Goal: Check status

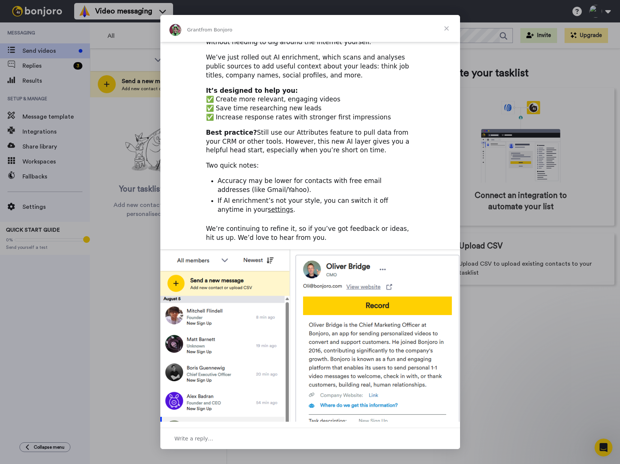
scroll to position [115, 0]
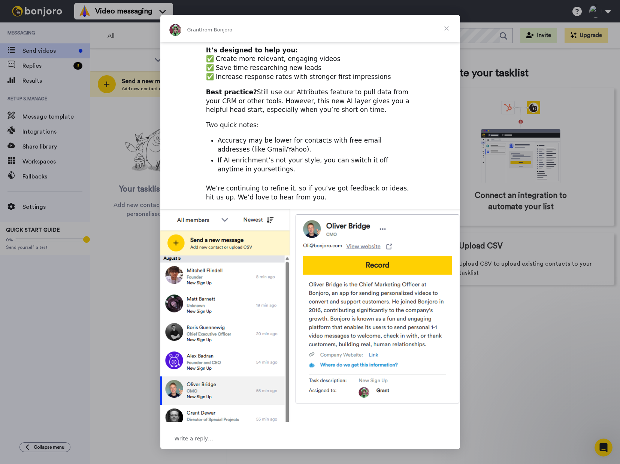
click at [447, 32] on span "Close" at bounding box center [446, 28] width 27 height 27
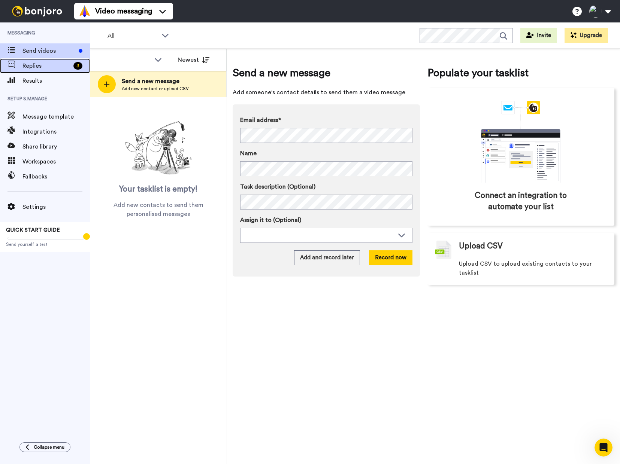
click at [37, 64] on span "Replies" at bounding box center [46, 65] width 48 height 9
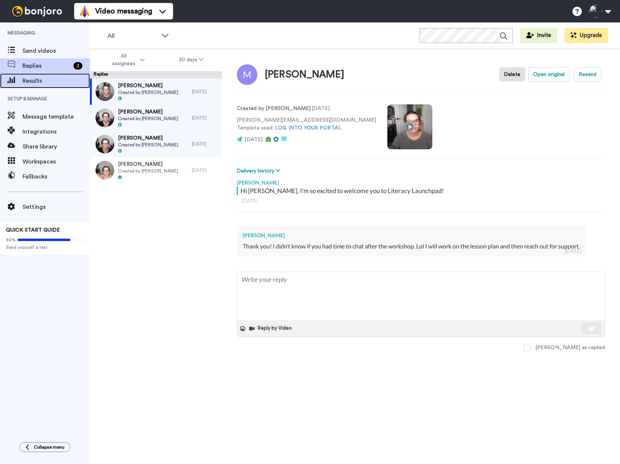
click at [33, 85] on div "Results" at bounding box center [45, 80] width 90 height 15
